Goal: Information Seeking & Learning: Learn about a topic

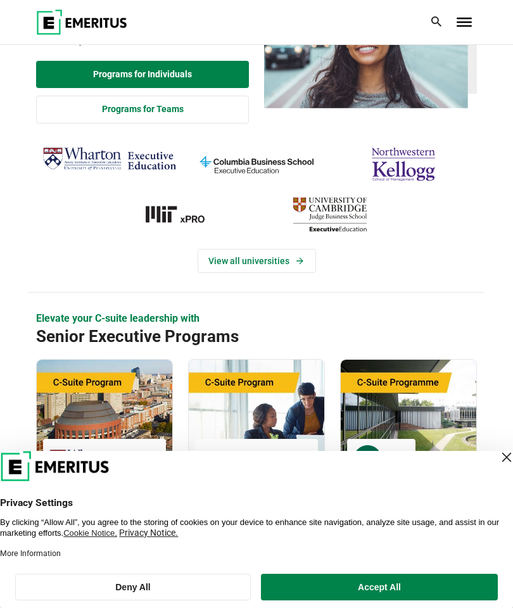
scroll to position [102, 0]
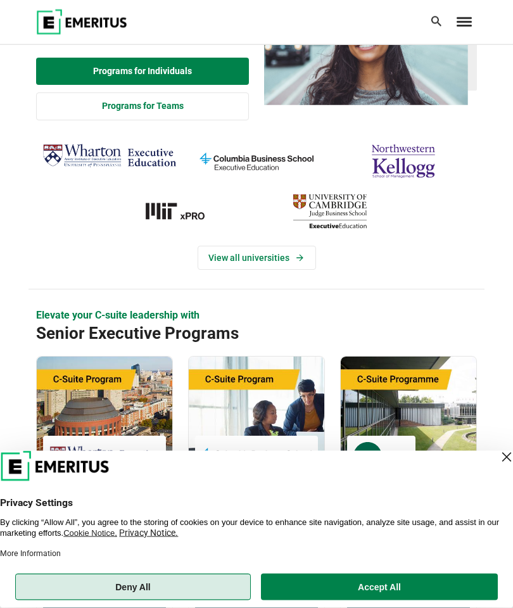
click at [85, 600] on button "Deny All" at bounding box center [132, 586] width 235 height 27
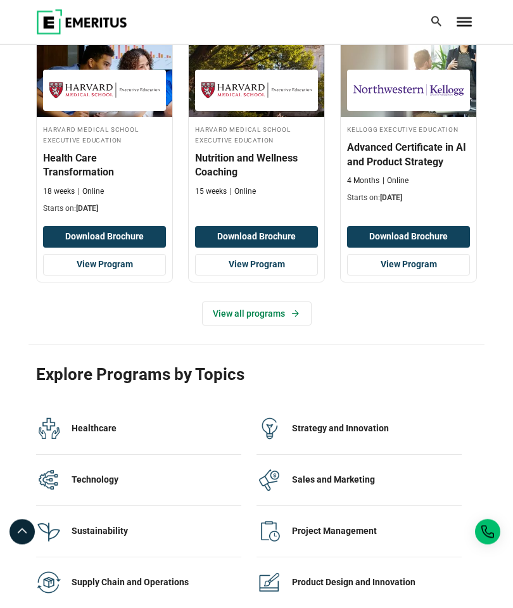
scroll to position [2150, 0]
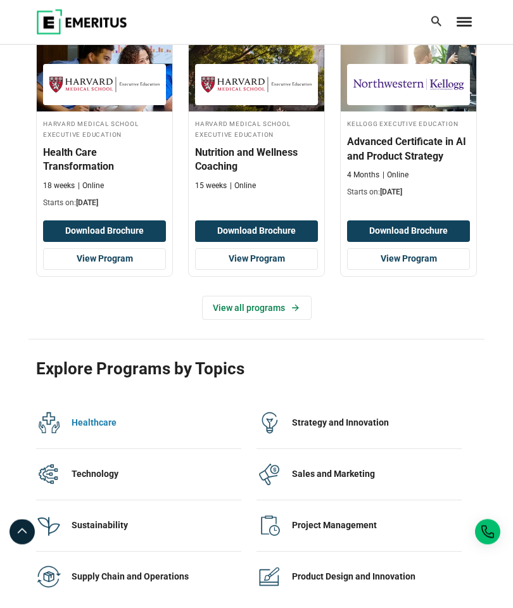
click at [42, 411] on img at bounding box center [48, 423] width 25 height 25
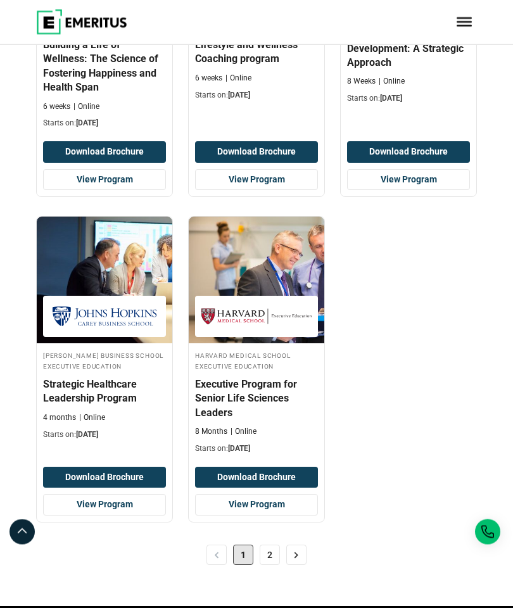
scroll to position [1947, 0]
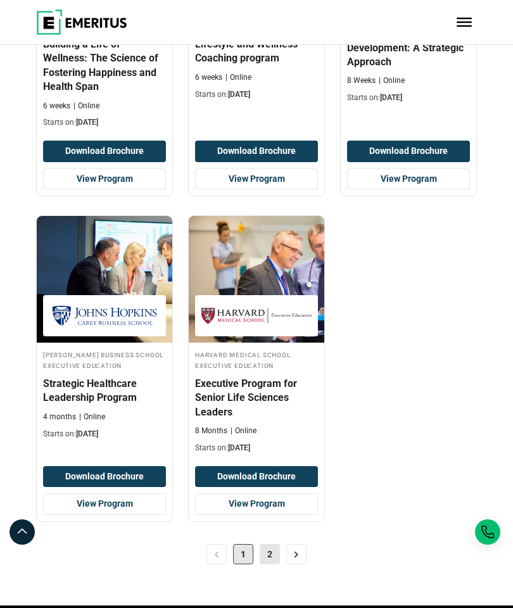
click at [270, 544] on link "2" at bounding box center [270, 554] width 20 height 20
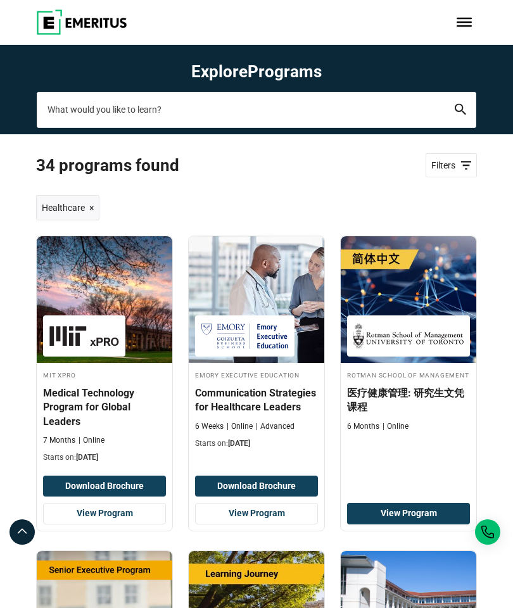
click at [397, 111] on input "search-page" at bounding box center [256, 109] width 439 height 35
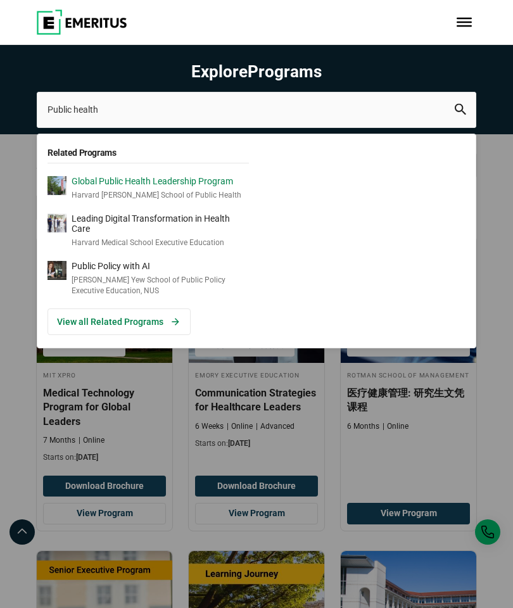
click at [91, 185] on p "Global Public Health Leadership Program" at bounding box center [157, 181] width 170 height 11
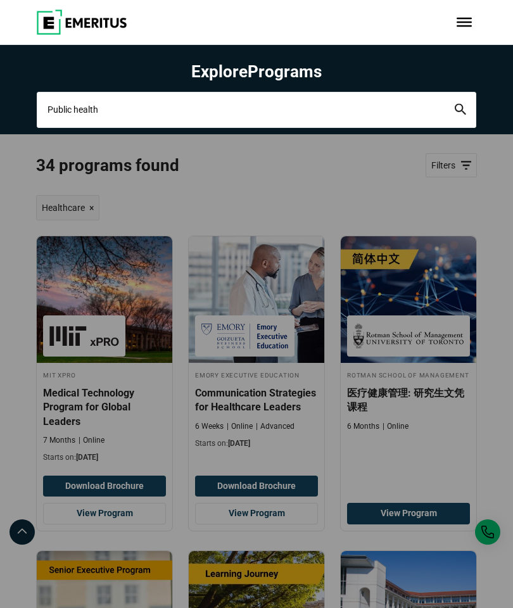
click at [430, 114] on input "Public health" at bounding box center [256, 109] width 439 height 35
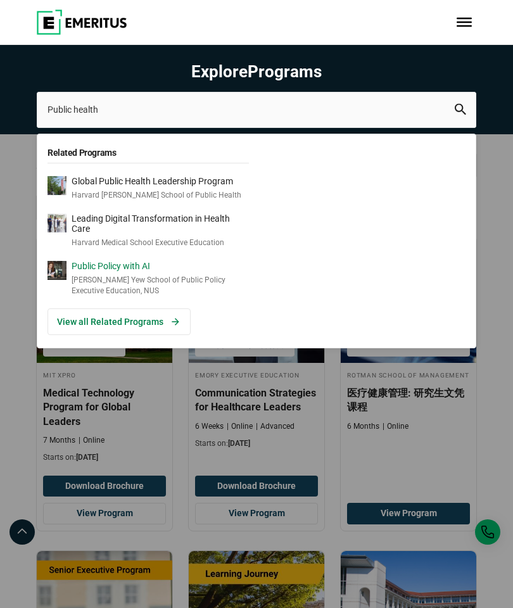
click at [103, 275] on p "Lee Kuan Yew School of Public Policy Executive Education, NUS" at bounding box center [160, 286] width 177 height 22
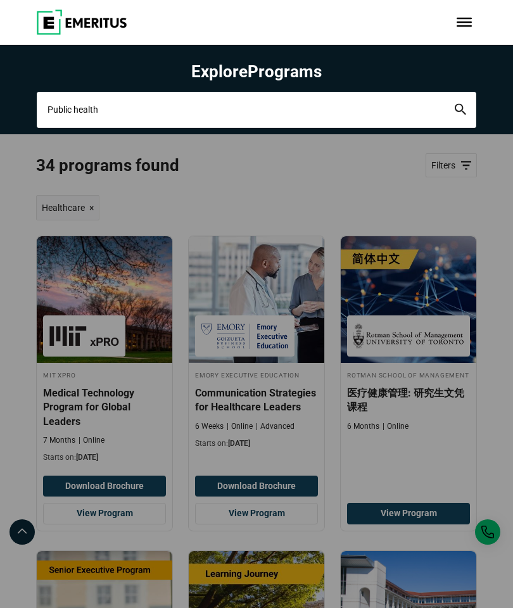
click at [423, 107] on input "Public health" at bounding box center [256, 109] width 439 height 35
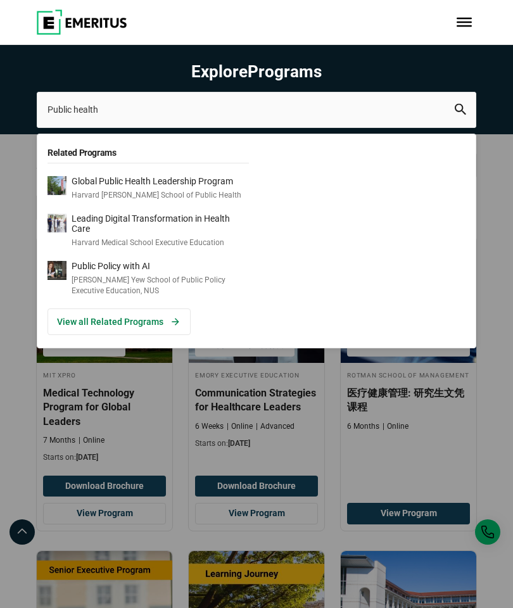
click at [476, 127] on div "Public health Related Programs Global Public Health Leadership Program Harvard …" at bounding box center [256, 109] width 439 height 35
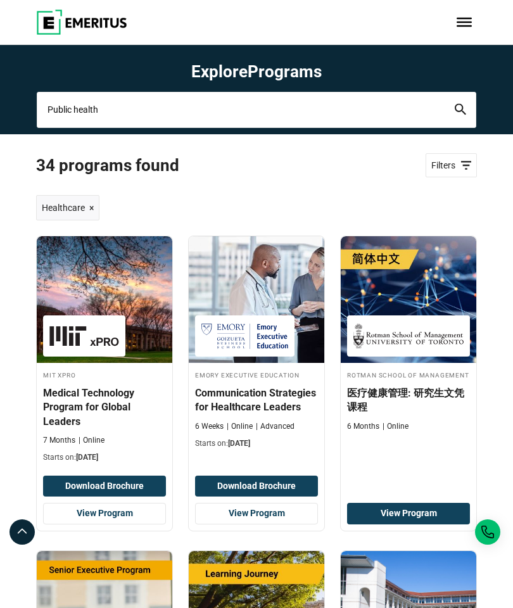
click at [423, 108] on input "Public health" at bounding box center [256, 109] width 439 height 35
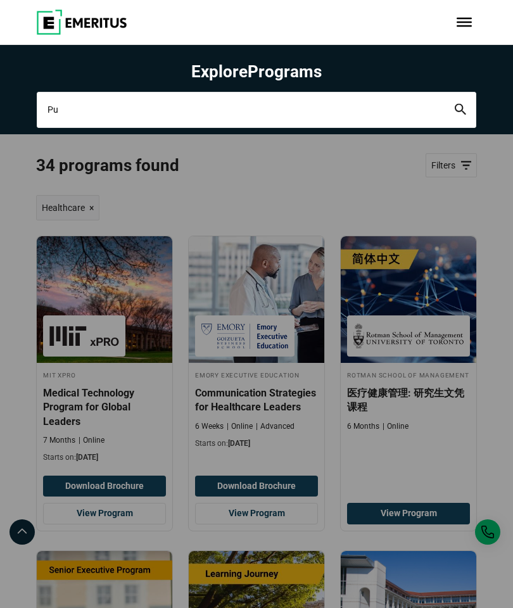
type input "P"
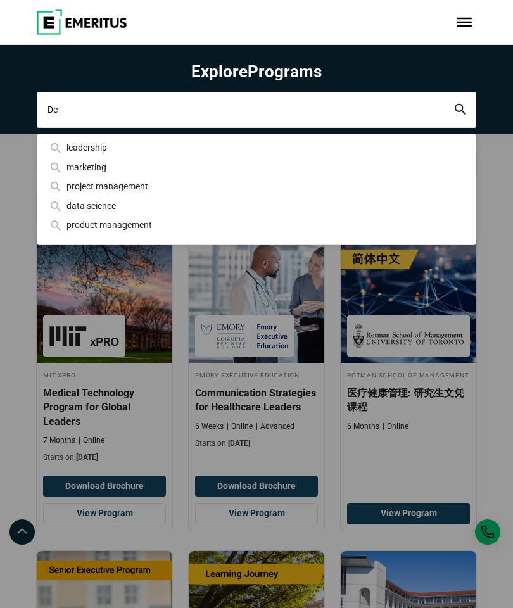
type input "D"
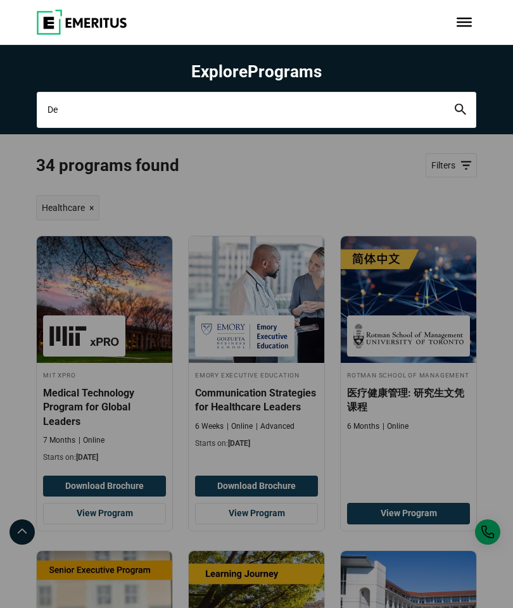
type input "D"
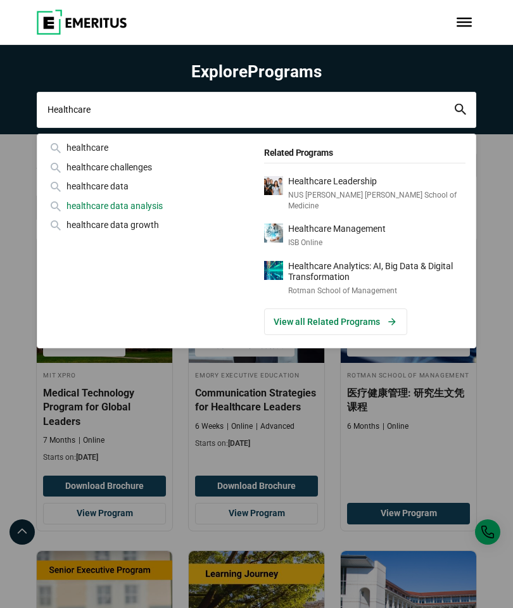
type input "Healthcare"
click at [81, 207] on div "healthcare data analysis" at bounding box center [147, 206] width 201 height 14
